Goal: Task Accomplishment & Management: Manage account settings

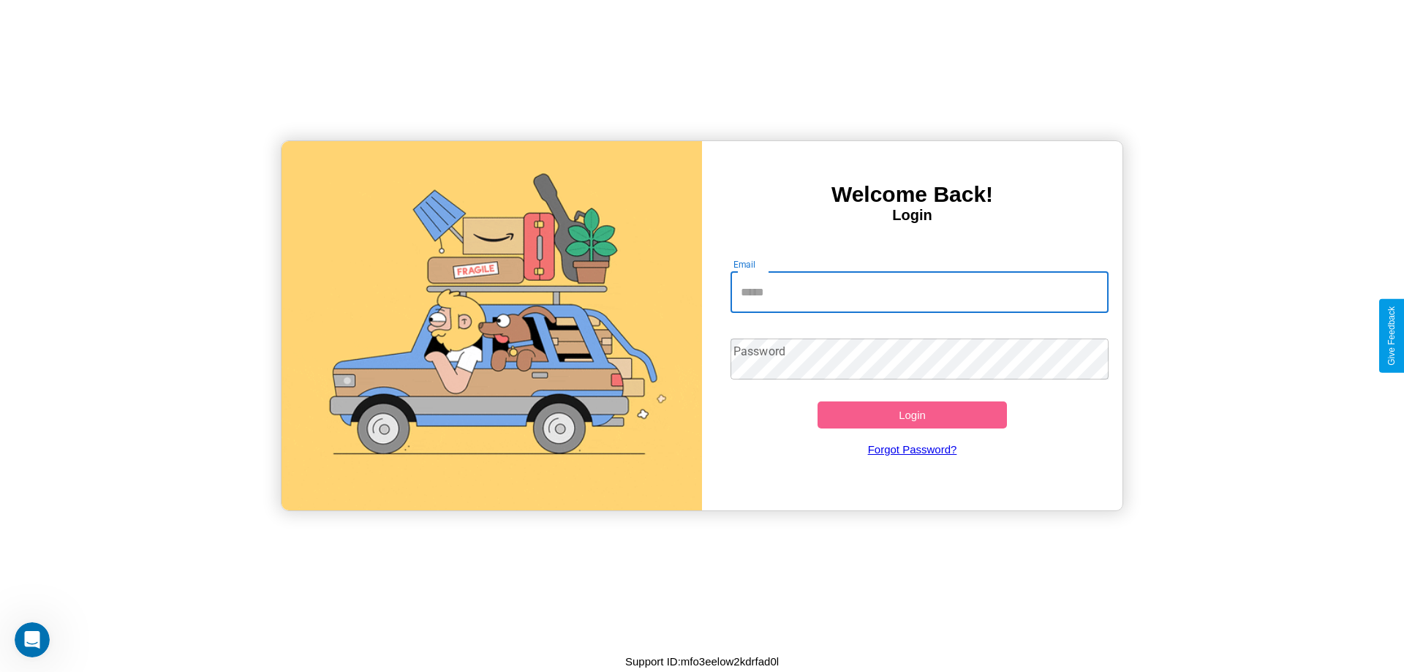
click at [919, 292] on input "Email" at bounding box center [919, 292] width 379 height 41
type input "**********"
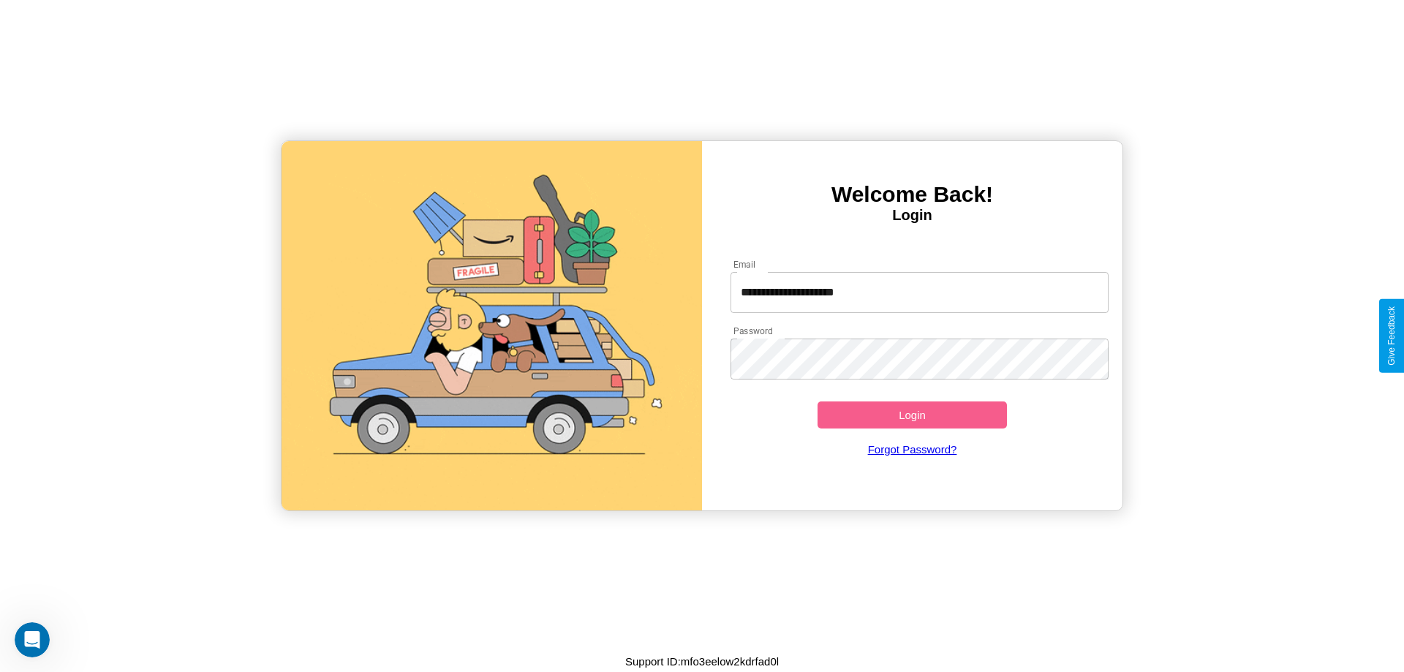
click at [912, 415] on button "Login" at bounding box center [911, 414] width 189 height 27
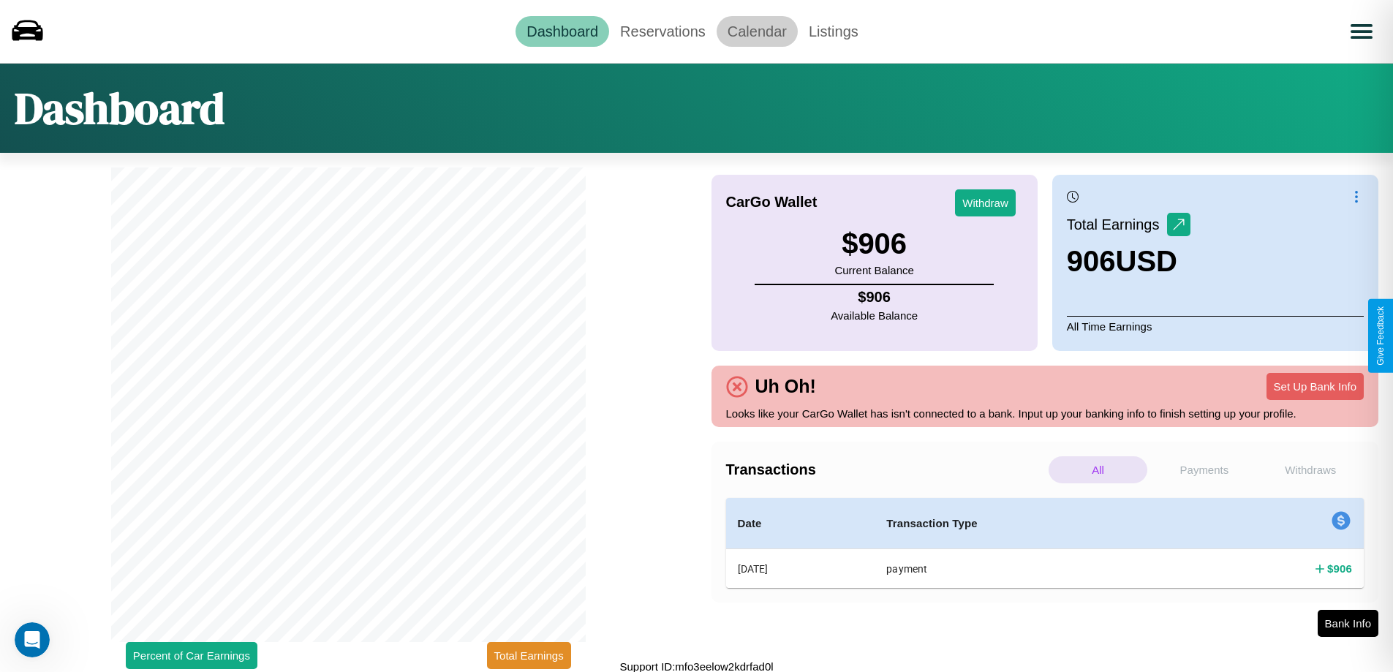
click at [757, 31] on link "Calendar" at bounding box center [756, 31] width 81 height 31
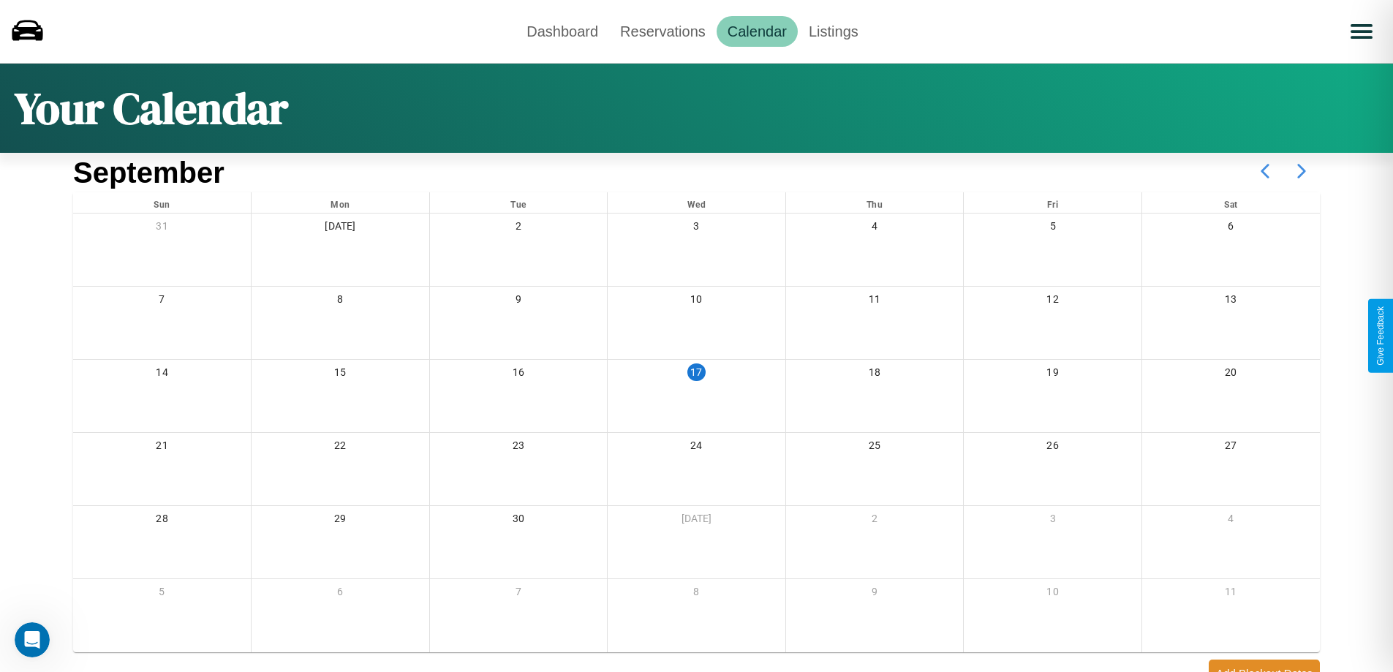
click at [1301, 171] on icon at bounding box center [1301, 171] width 37 height 37
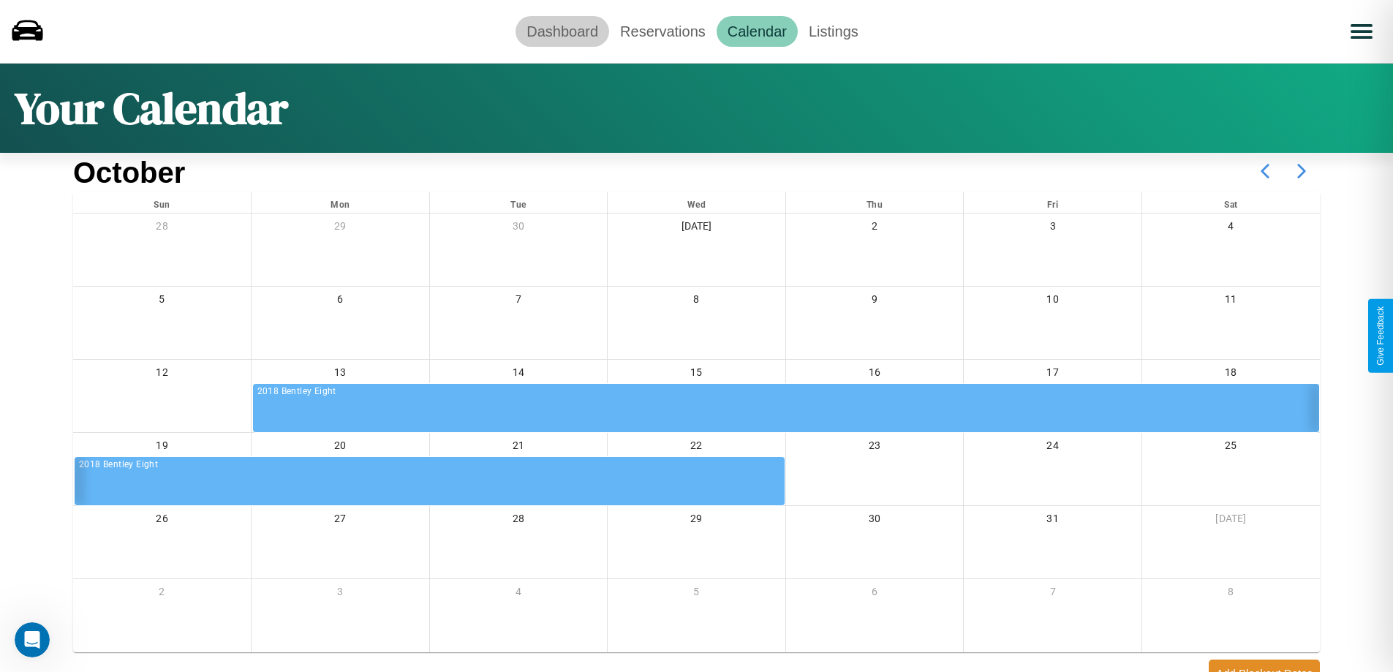
click at [562, 31] on link "Dashboard" at bounding box center [562, 31] width 94 height 31
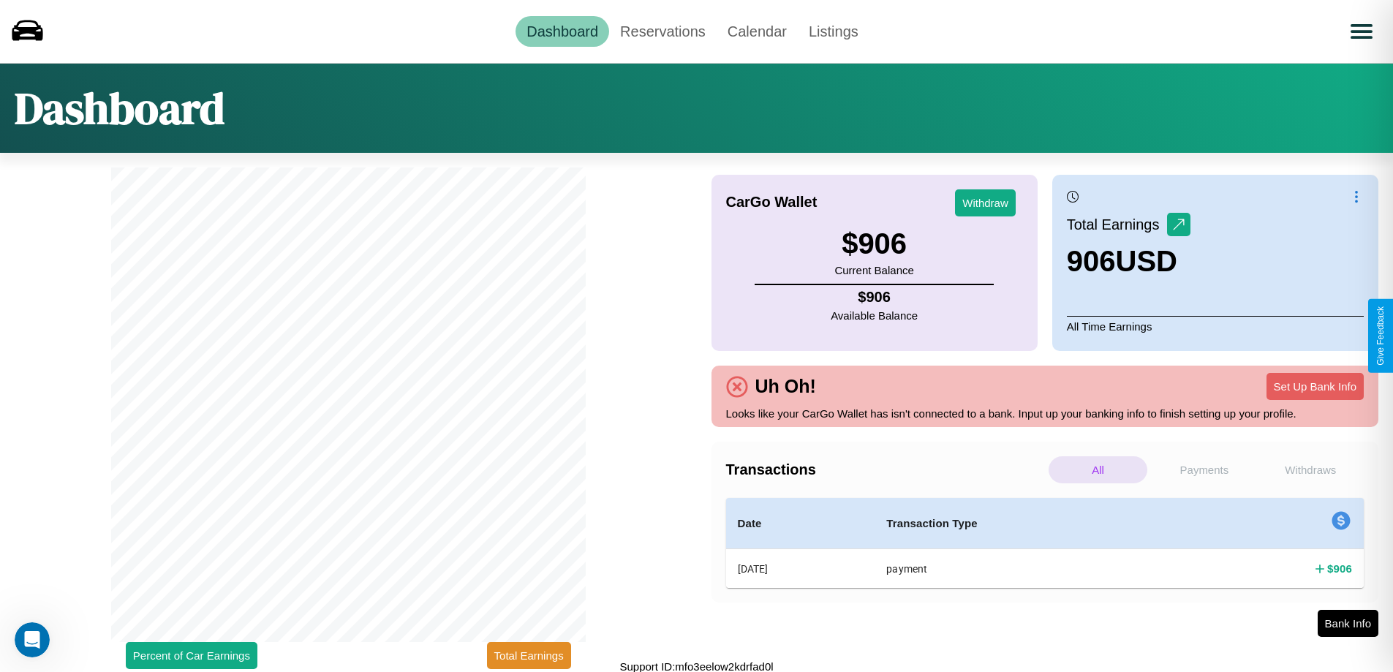
click at [1203, 469] on p "Payments" at bounding box center [1203, 469] width 99 height 27
click at [1310, 469] on p "Withdraws" at bounding box center [1310, 469] width 99 height 27
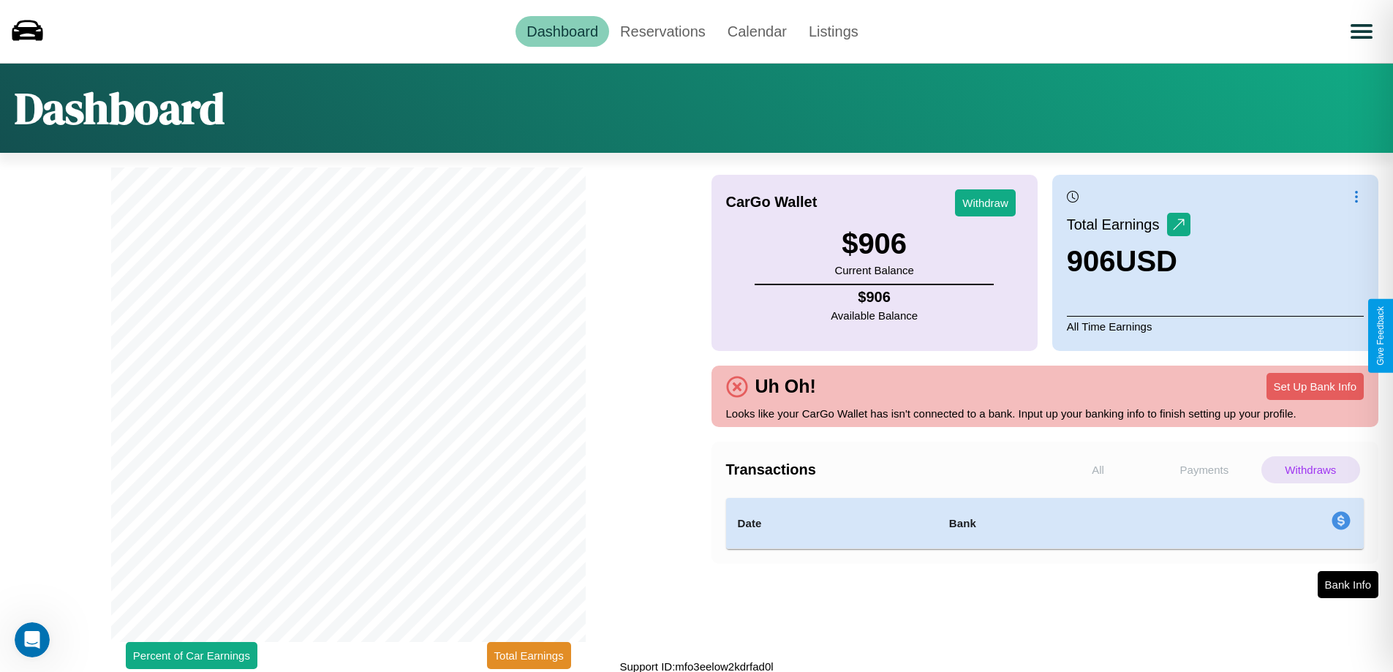
click at [1097, 469] on p "All" at bounding box center [1097, 469] width 99 height 27
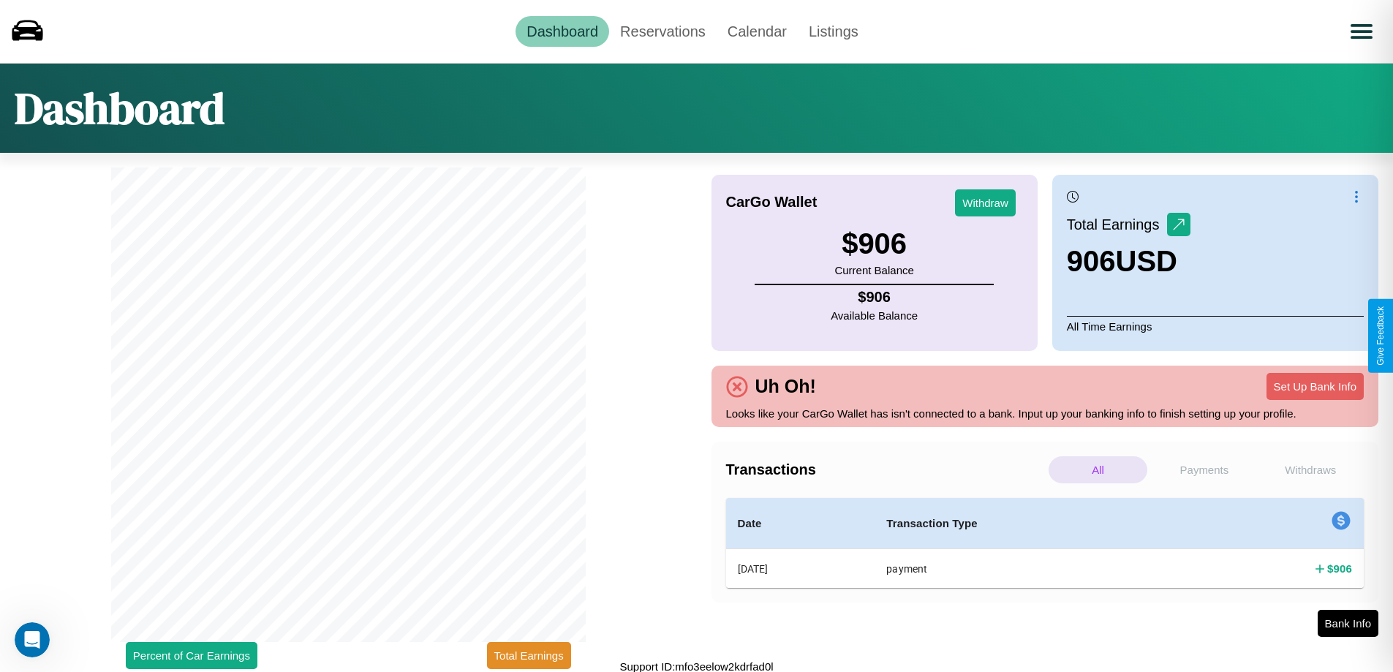
click at [1203, 469] on p "Payments" at bounding box center [1203, 469] width 99 height 27
click at [1310, 469] on p "Withdraws" at bounding box center [1310, 469] width 99 height 27
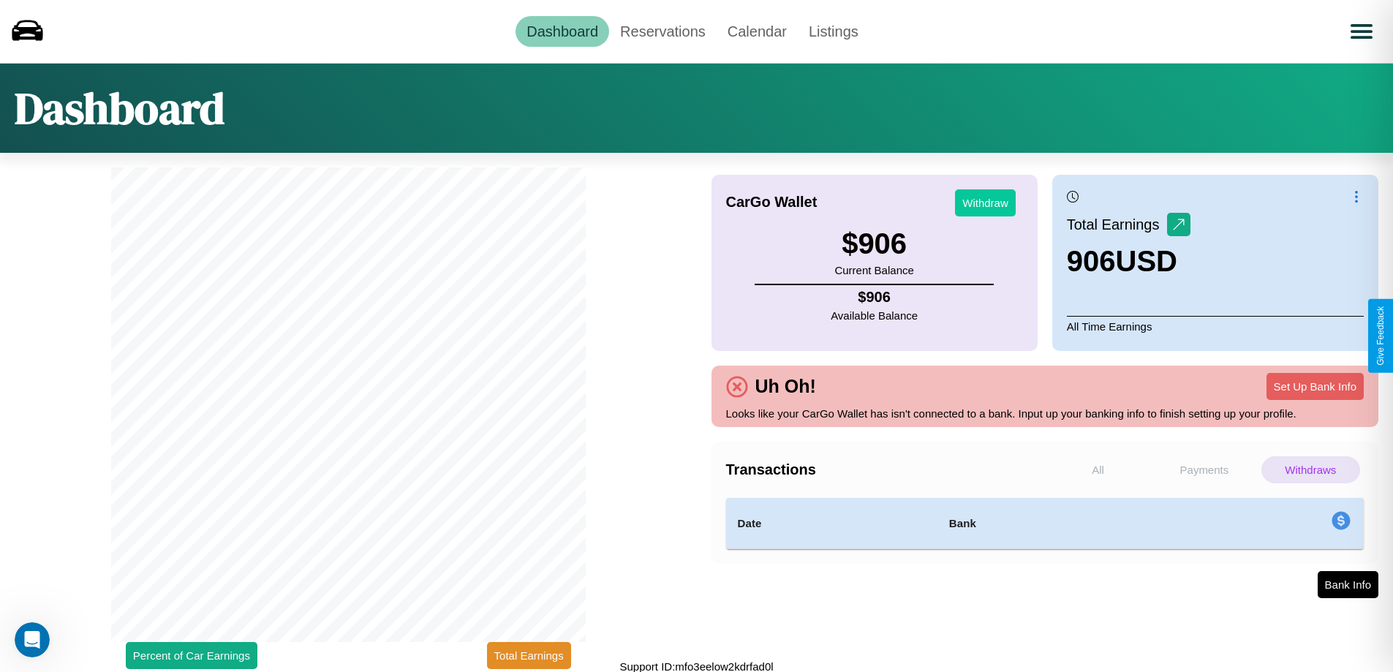
click at [985, 203] on button "Withdraw" at bounding box center [985, 202] width 61 height 27
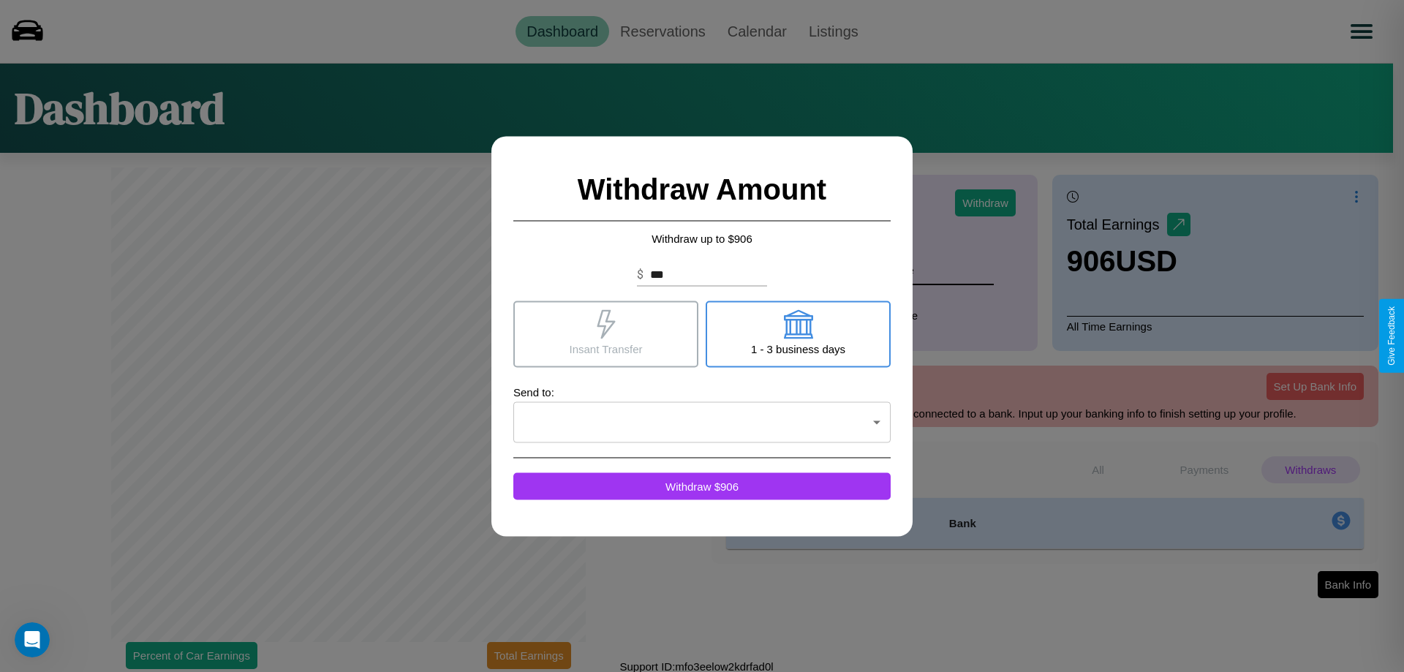
click at [605, 333] on icon at bounding box center [606, 323] width 18 height 29
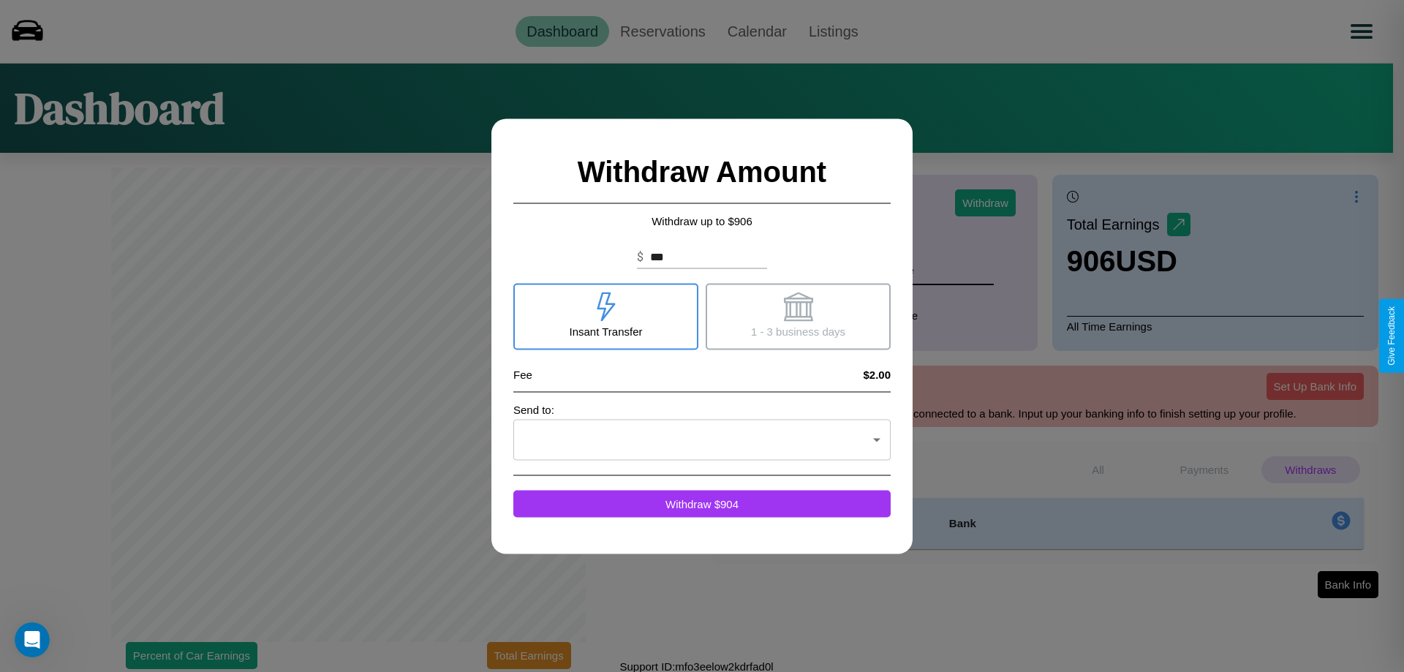
click at [798, 316] on icon at bounding box center [797, 306] width 29 height 29
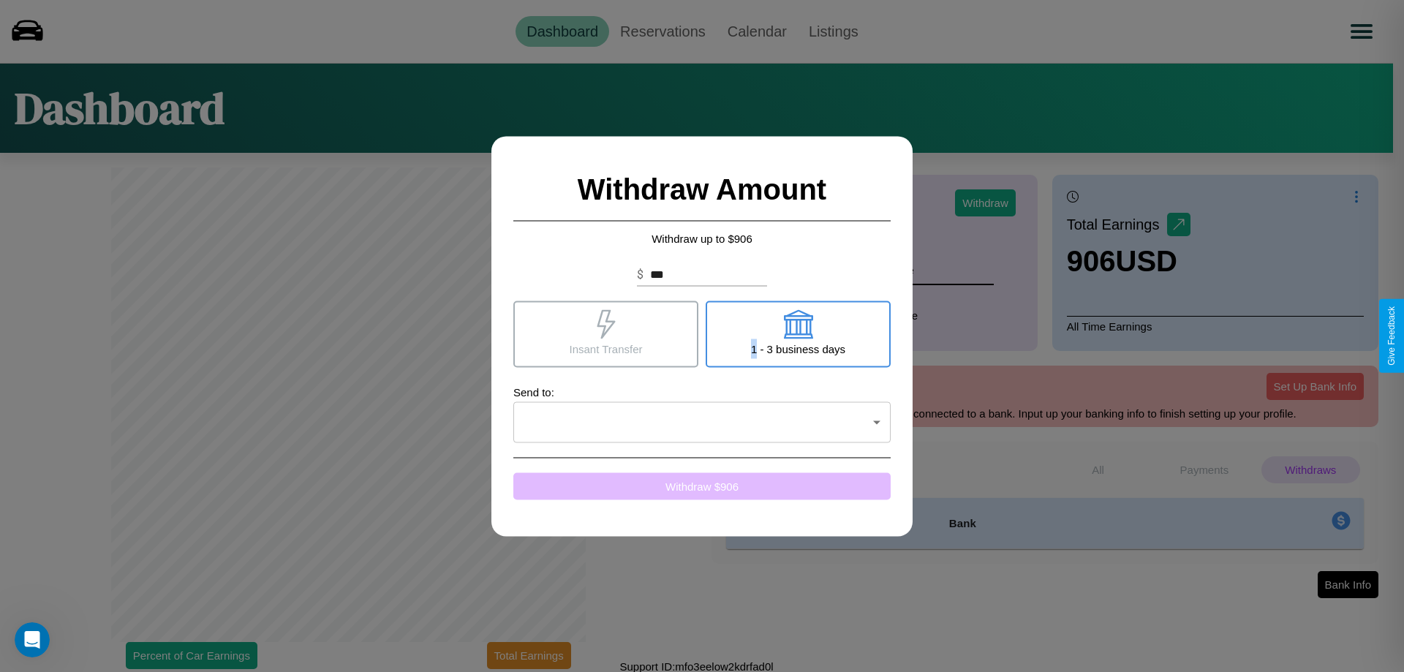
click at [702, 485] on button "Withdraw $ 906" at bounding box center [701, 485] width 377 height 27
